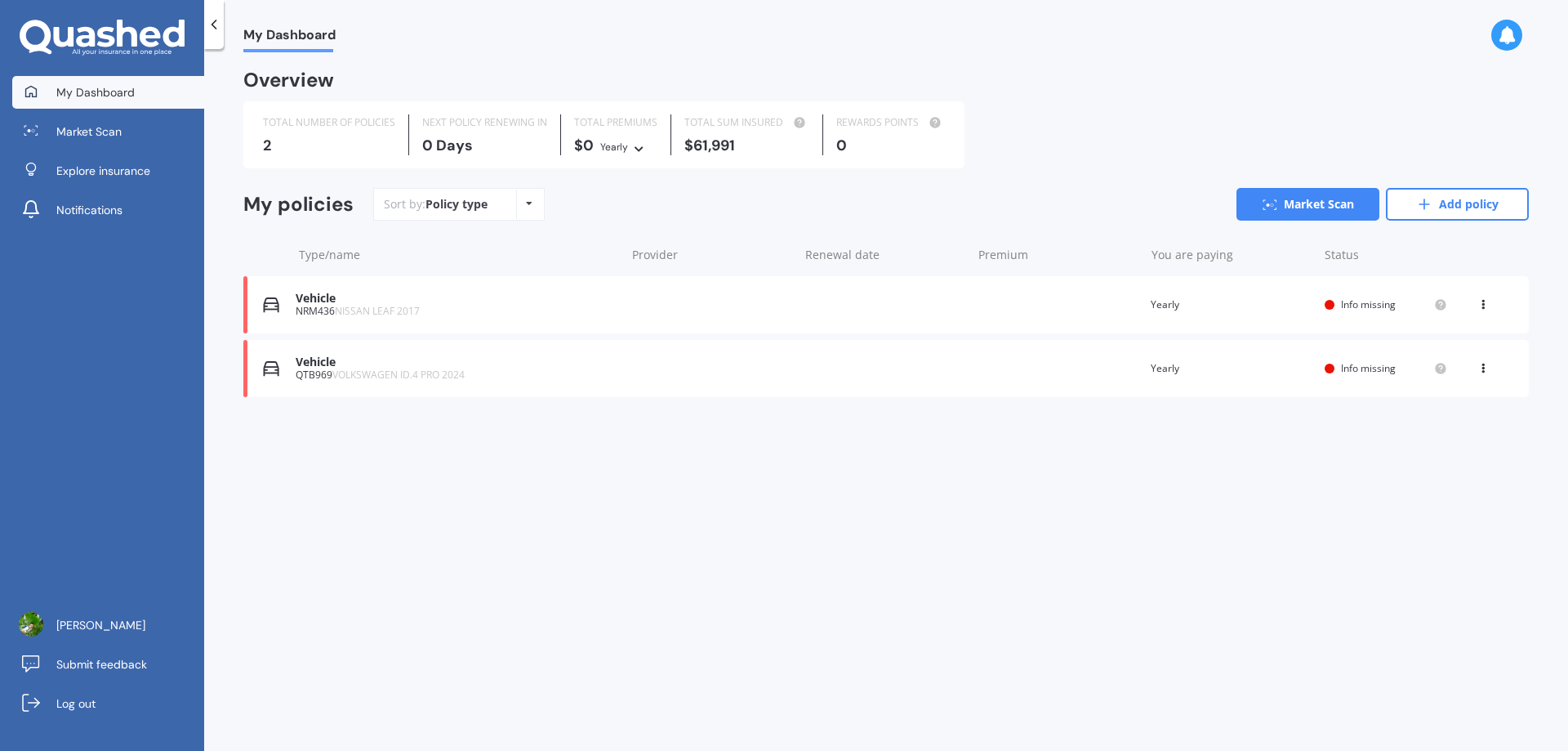
click at [336, 305] on span "NISSAN LEAF 2017" at bounding box center [377, 311] width 85 height 14
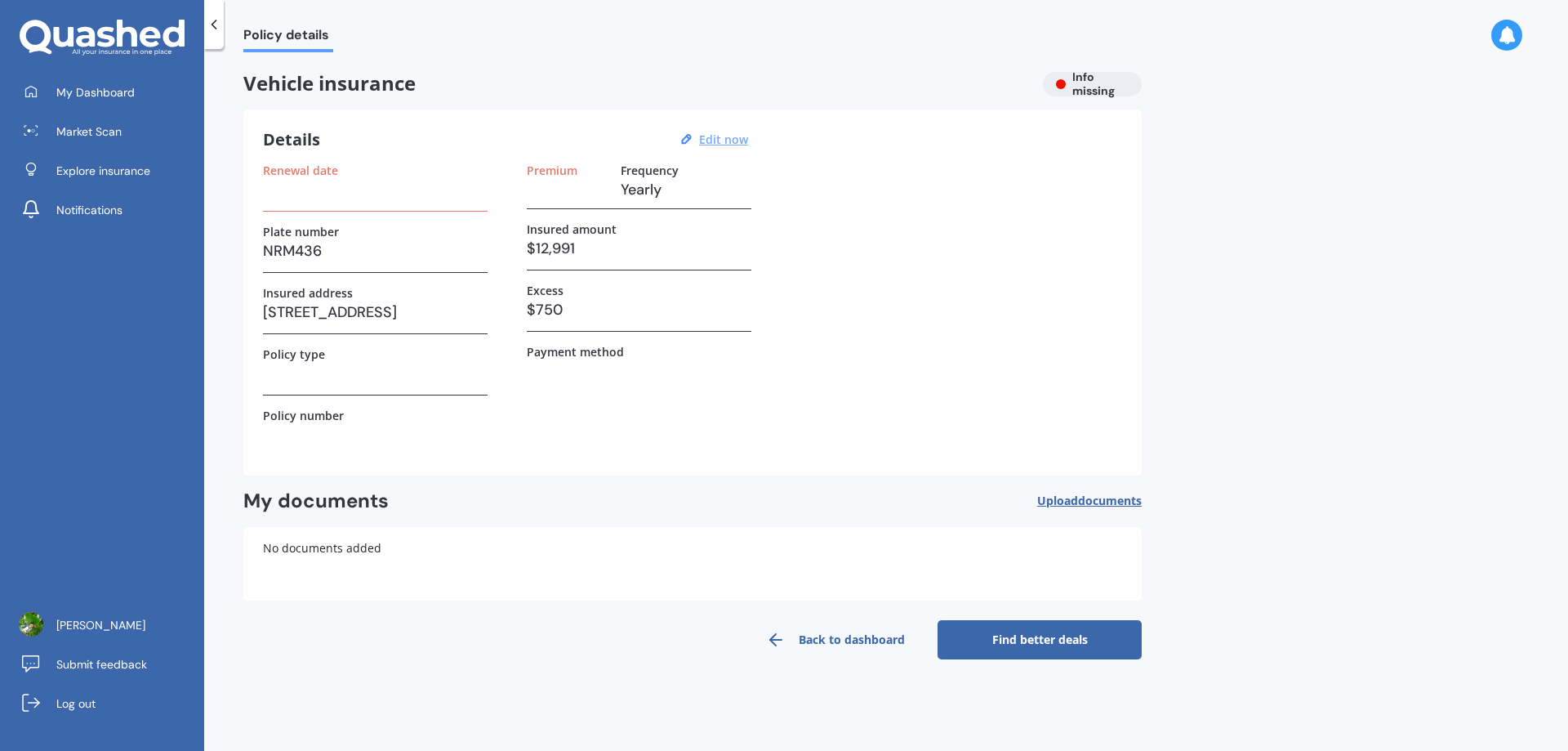
click at [727, 138] on u "Edit now" at bounding box center [723, 139] width 49 height 15
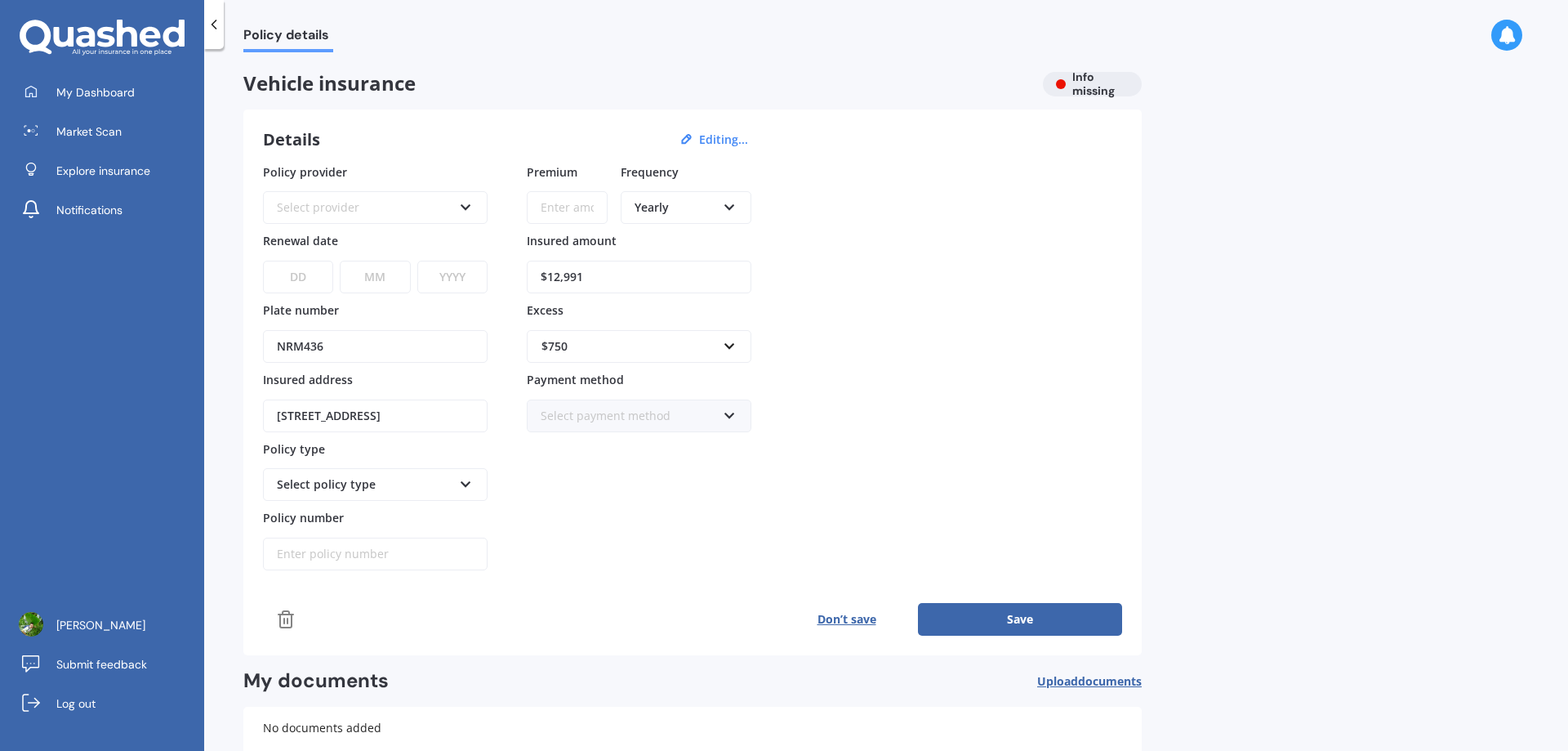
drag, startPoint x: 610, startPoint y: 279, endPoint x: 463, endPoint y: 286, distance: 147.2
click at [463, 286] on div "Policy provider Select provider AA AMI AMP ANZ ASB Aioi Nissay Dowa Ando Assura…" at bounding box center [692, 367] width 859 height 408
type input "$6,800"
click at [475, 494] on div "Select policy type" at bounding box center [375, 484] width 224 height 33
click at [472, 489] on div "Select policy type" at bounding box center [375, 484] width 224 height 33
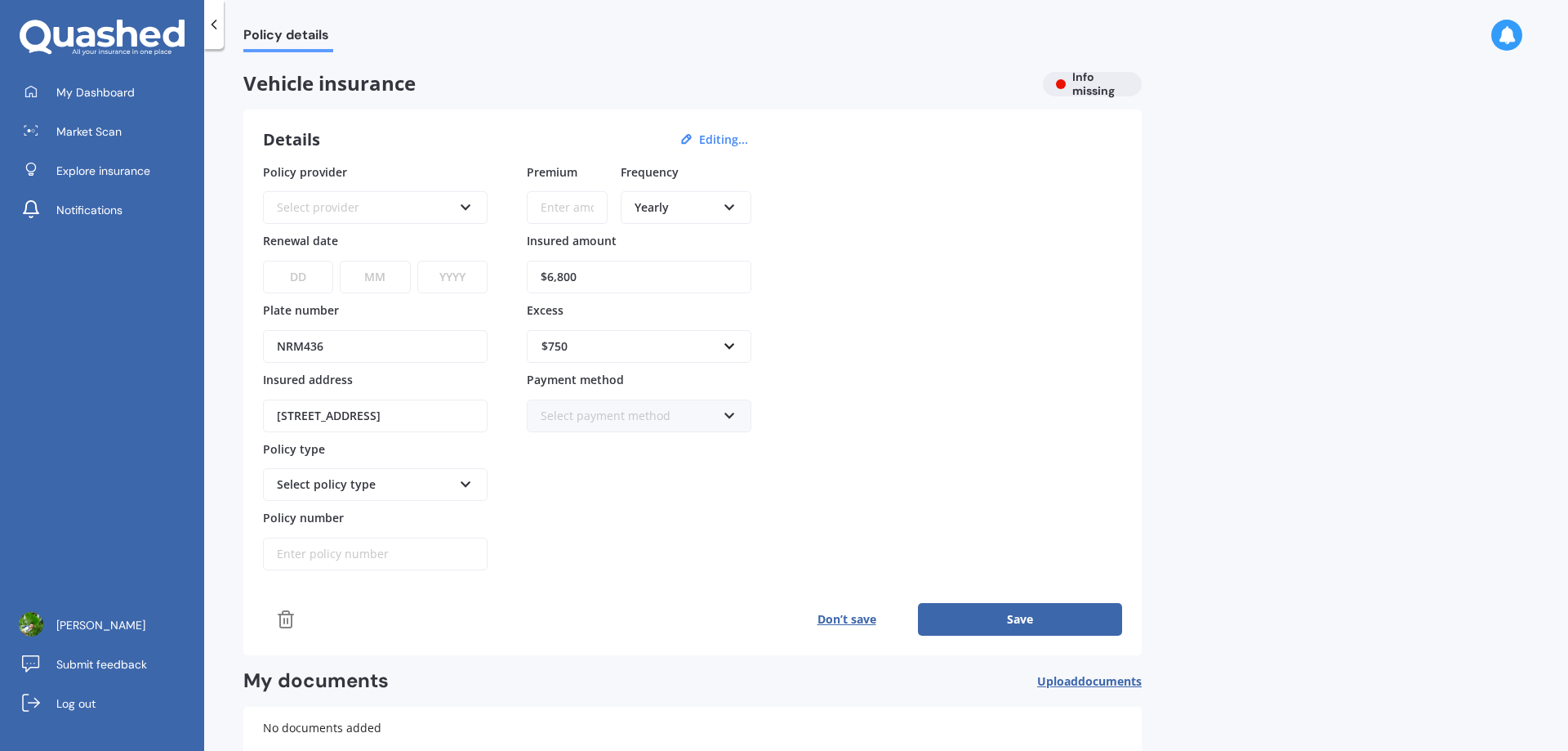
click at [466, 479] on icon at bounding box center [466, 481] width 14 height 11
click at [468, 479] on icon at bounding box center [466, 481] width 14 height 11
click at [1031, 613] on button "Save" at bounding box center [1019, 619] width 204 height 33
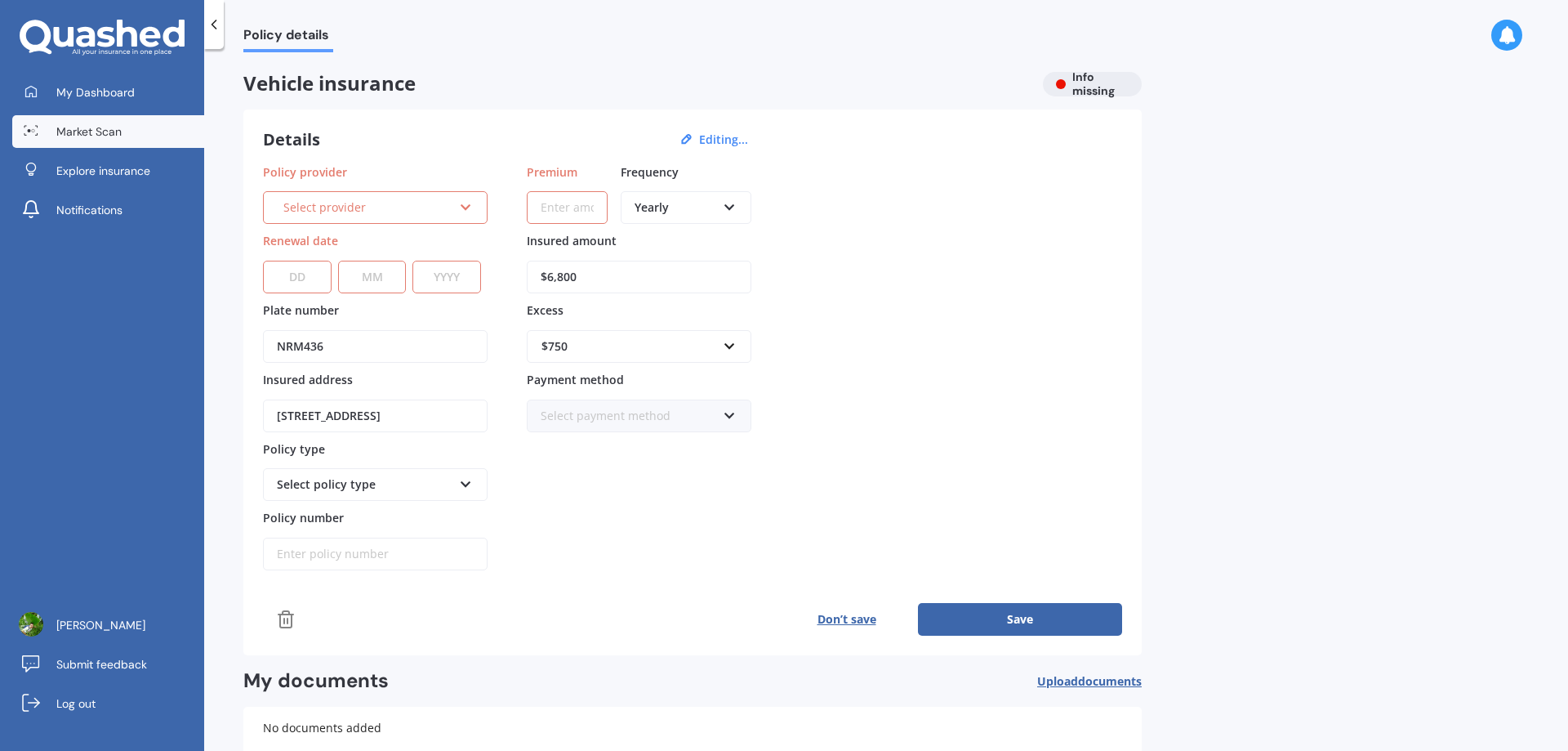
click at [108, 136] on span "Market Scan" at bounding box center [89, 131] width 65 height 16
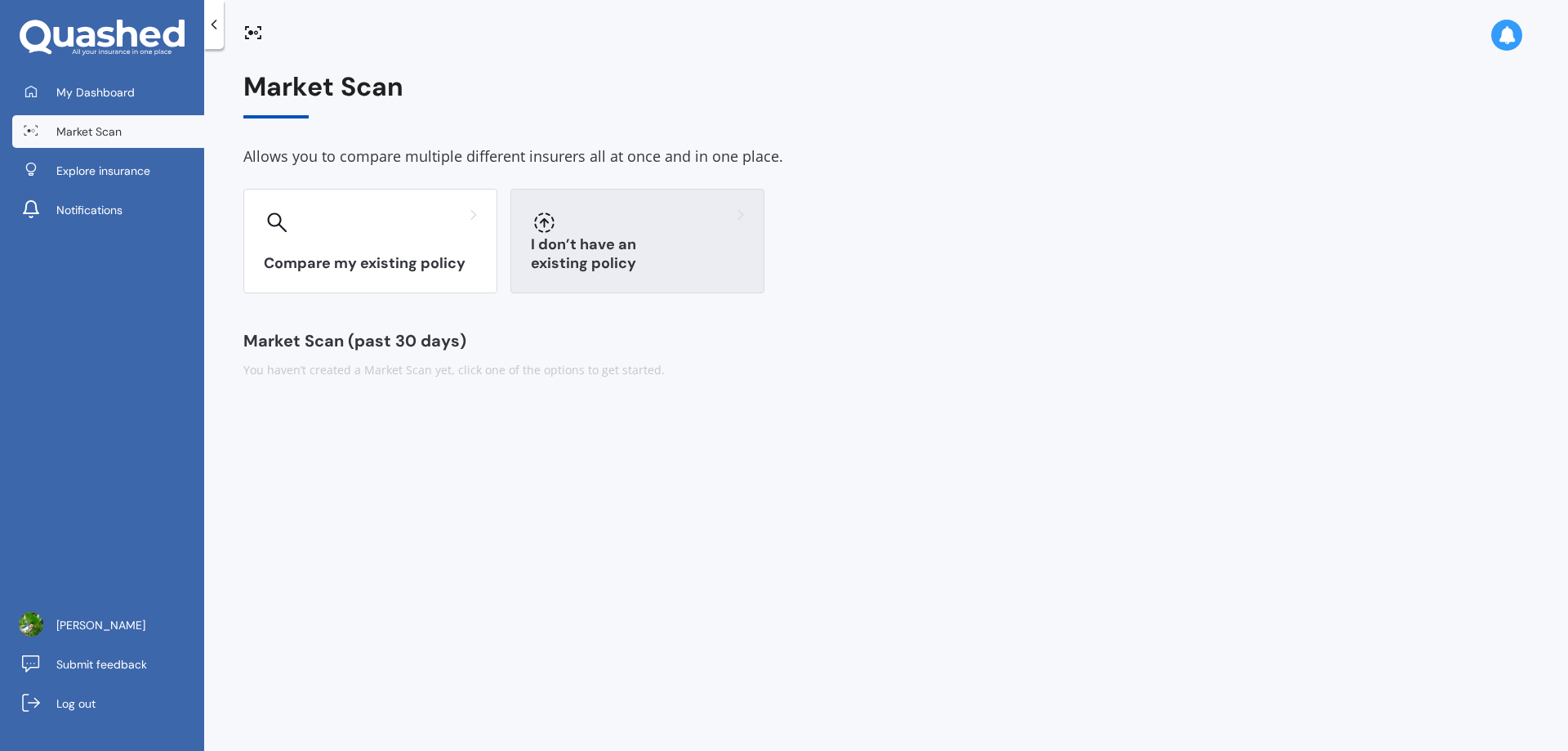
click at [686, 251] on div "I don’t have an existing policy" at bounding box center [636, 241] width 254 height 105
